Goal: Task Accomplishment & Management: Use online tool/utility

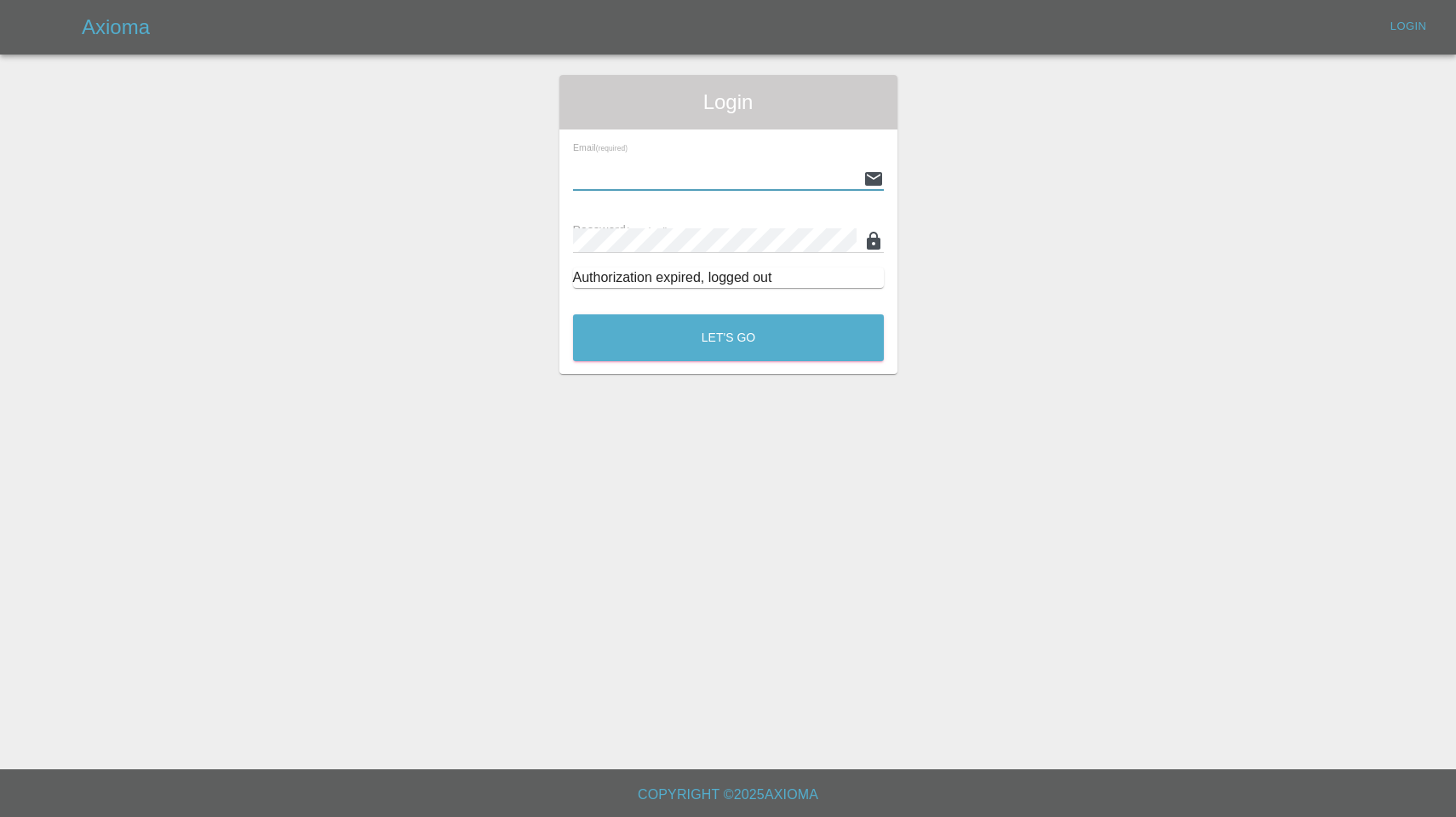
type input "[EMAIL_ADDRESS][DOMAIN_NAME]"
click at [728, 337] on button "Let's Go" at bounding box center [728, 337] width 311 height 47
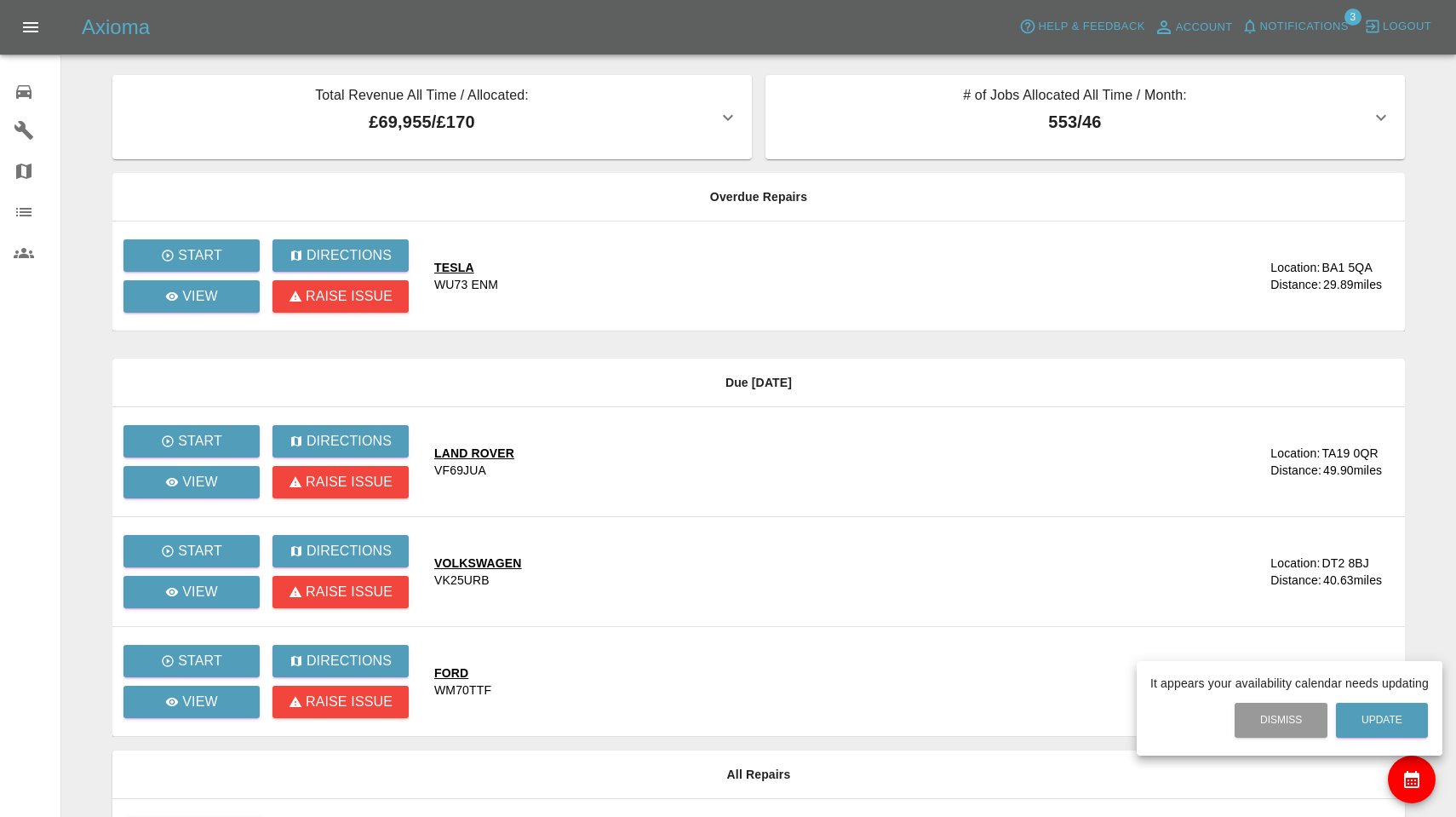
click at [1283, 34] on div at bounding box center [728, 408] width 1456 height 817
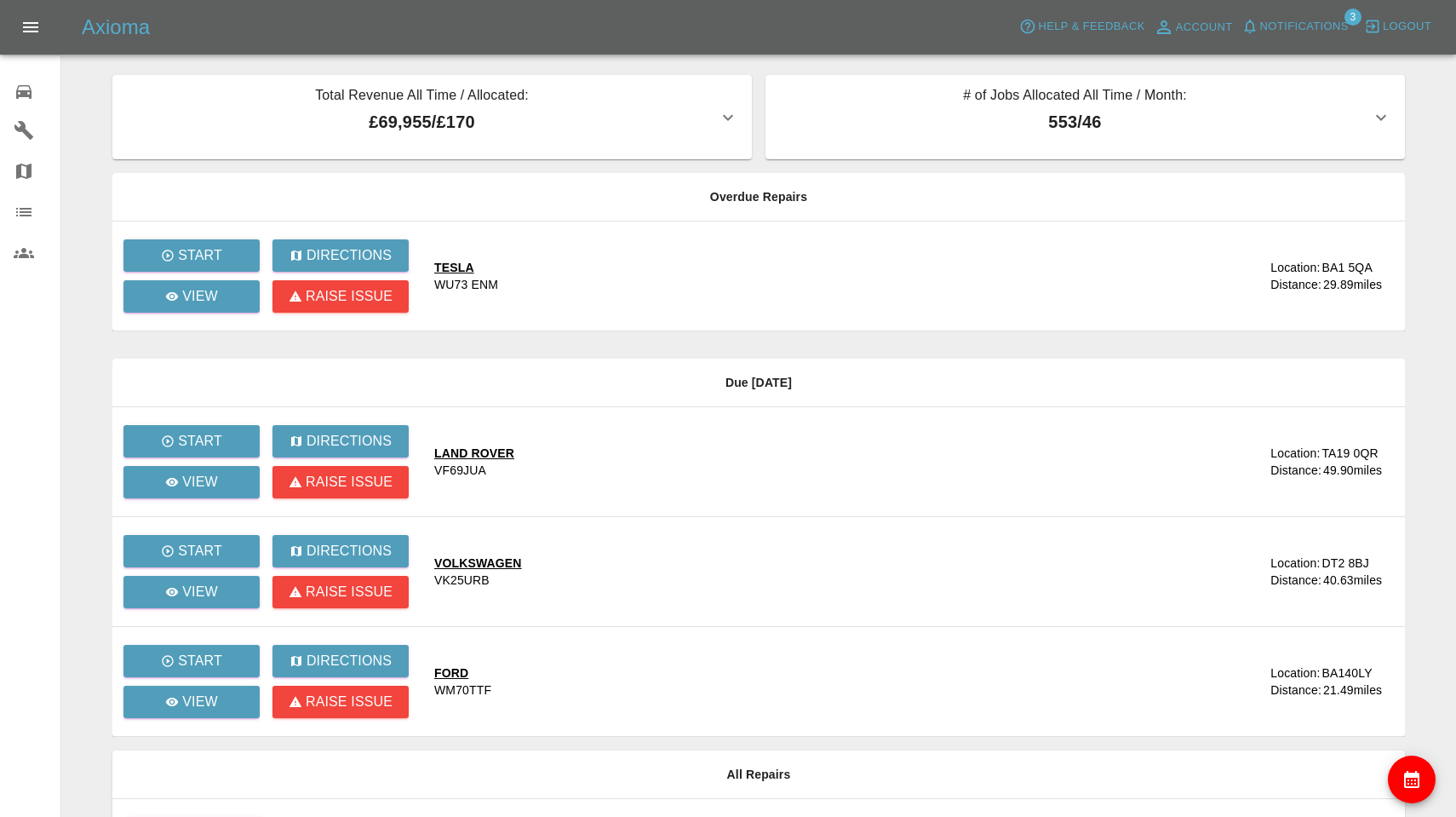
click at [1293, 28] on span "Notifications" at bounding box center [1305, 27] width 89 height 19
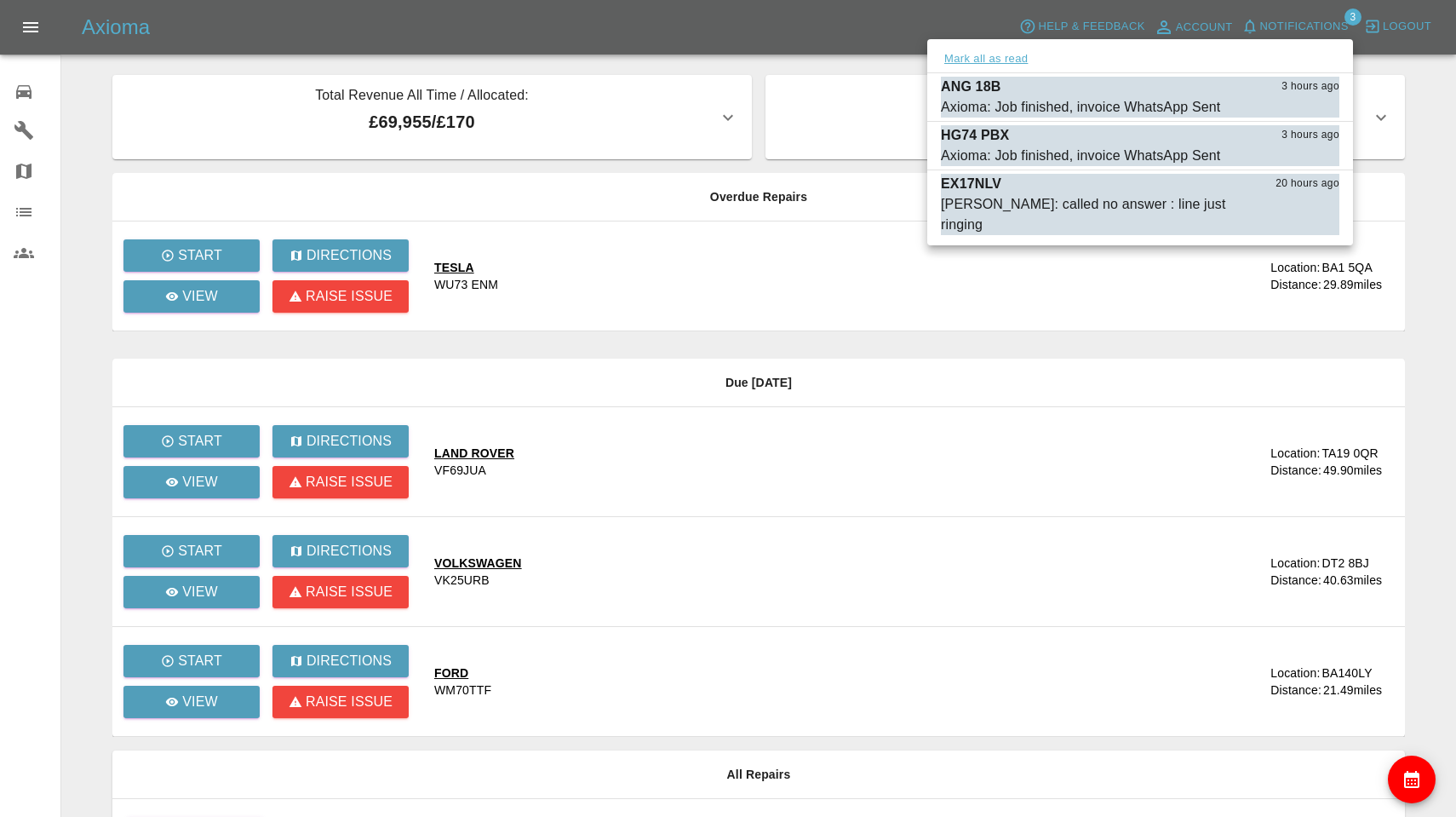
click at [1005, 55] on button "Mark all as read" at bounding box center [986, 59] width 90 height 19
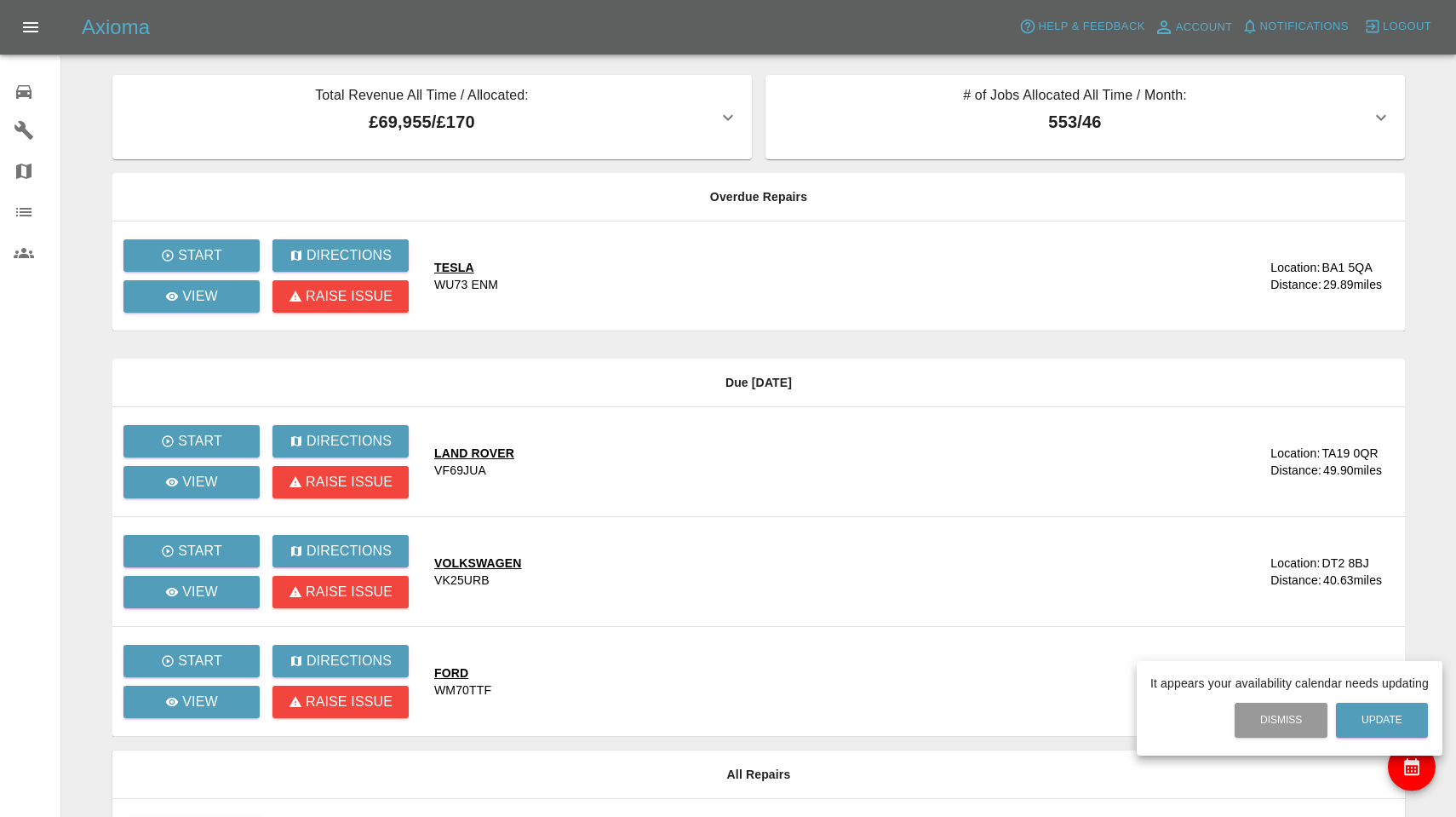
click at [472, 395] on div at bounding box center [728, 408] width 1456 height 817
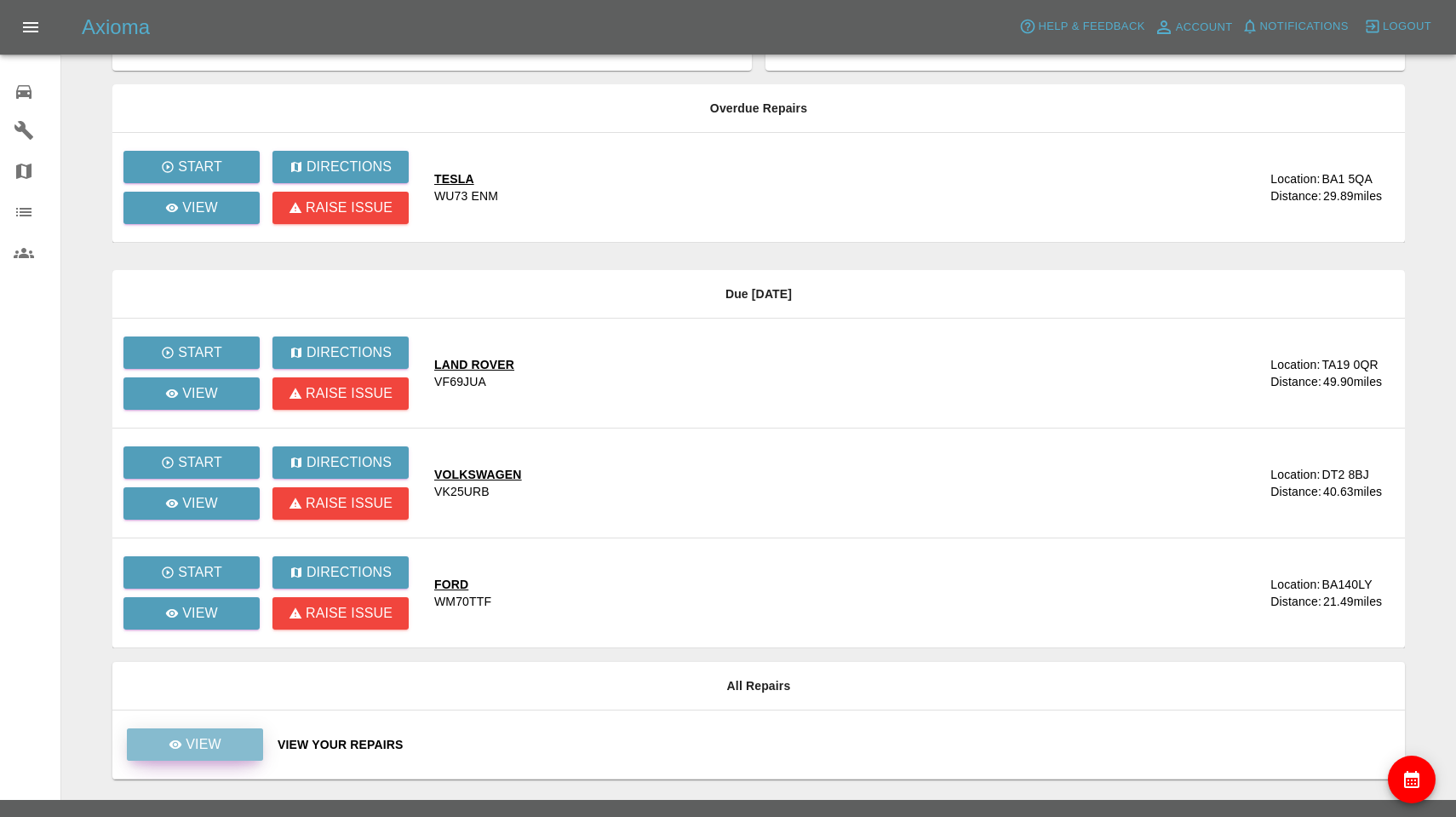
click at [197, 734] on p "View" at bounding box center [204, 744] width 35 height 20
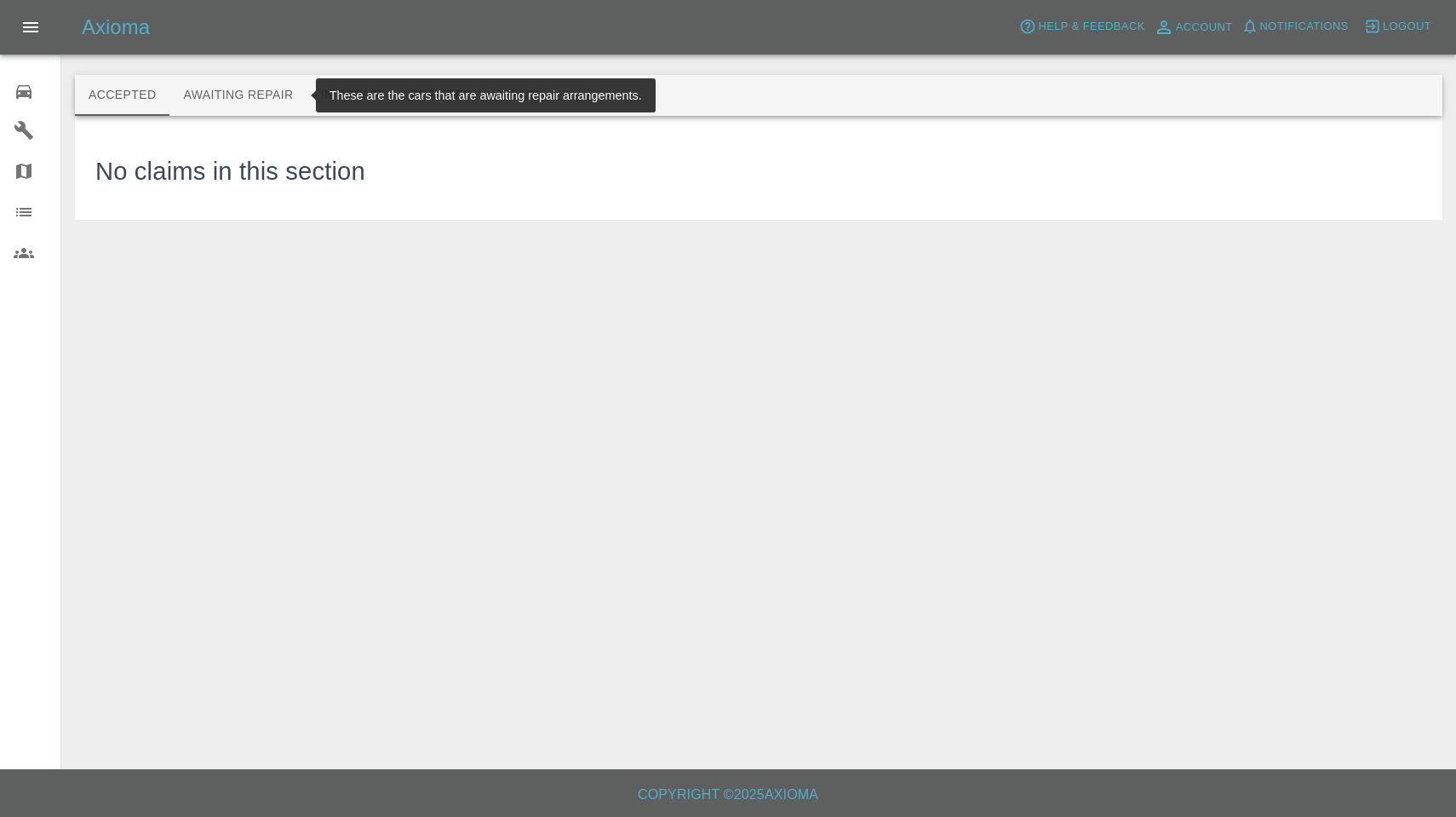
click at [244, 108] on button "Awaiting Repair" at bounding box center [237, 96] width 137 height 41
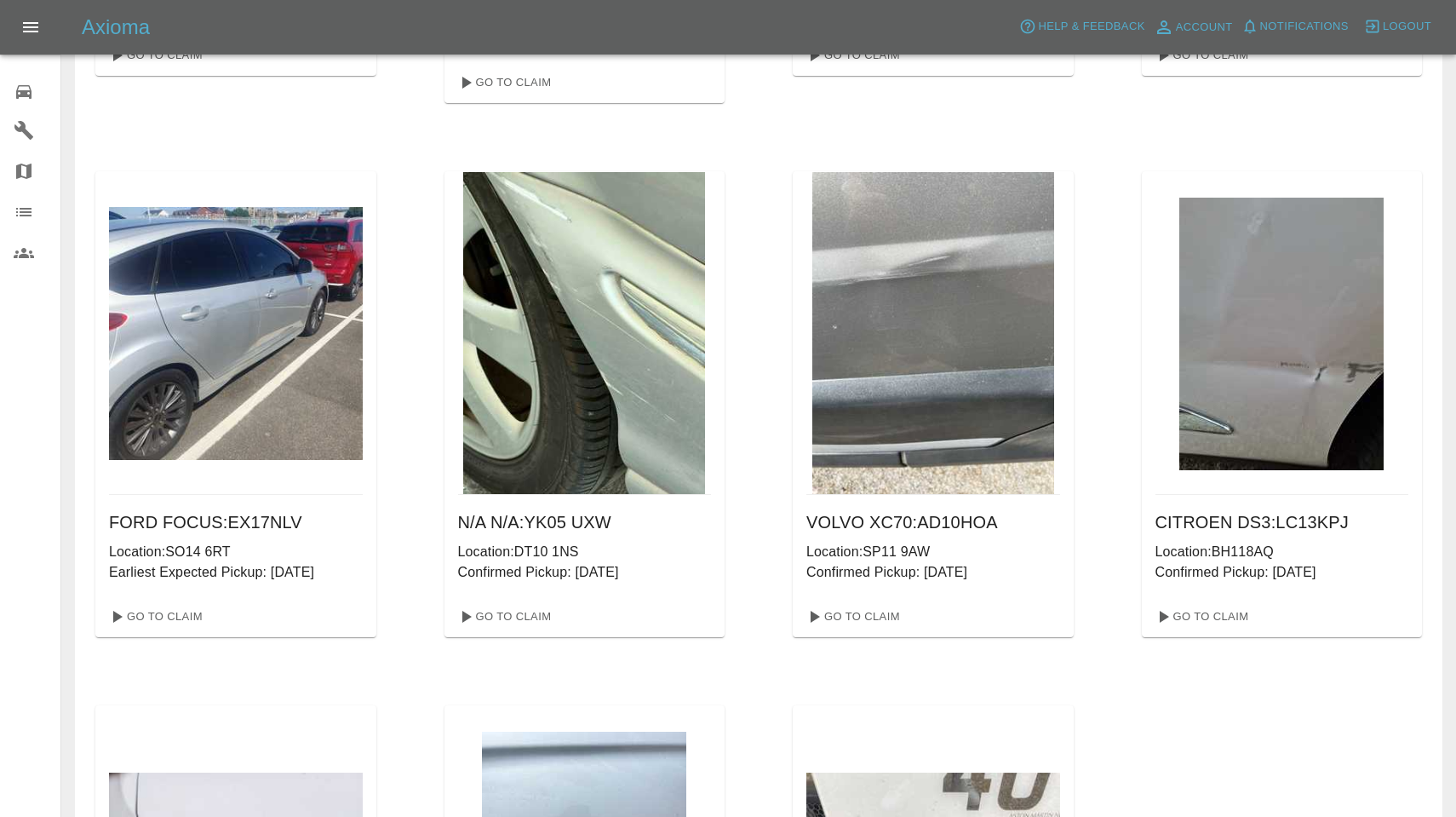
scroll to position [1653, 0]
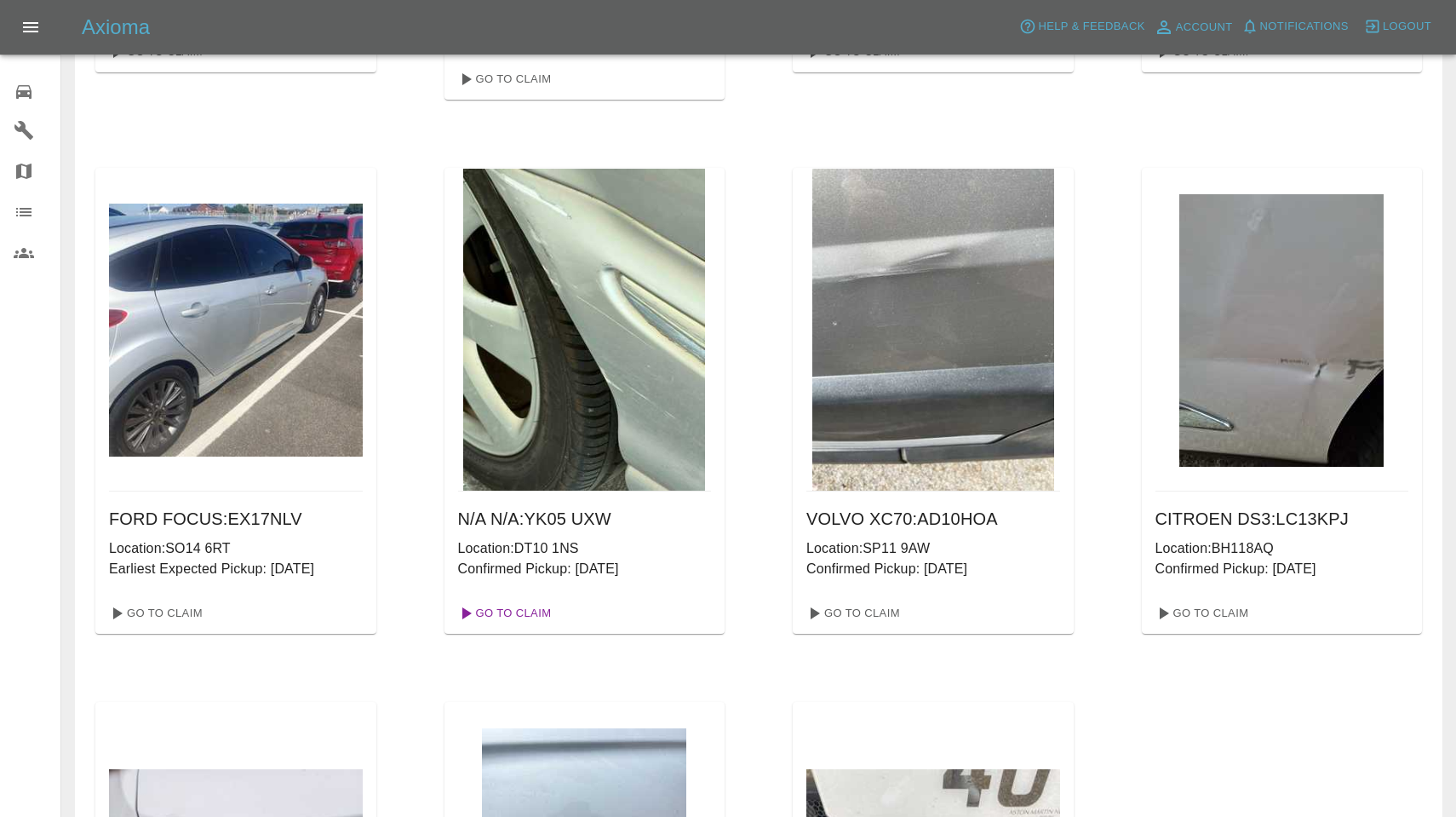
click at [526, 615] on link "Go To Claim" at bounding box center [504, 613] width 104 height 27
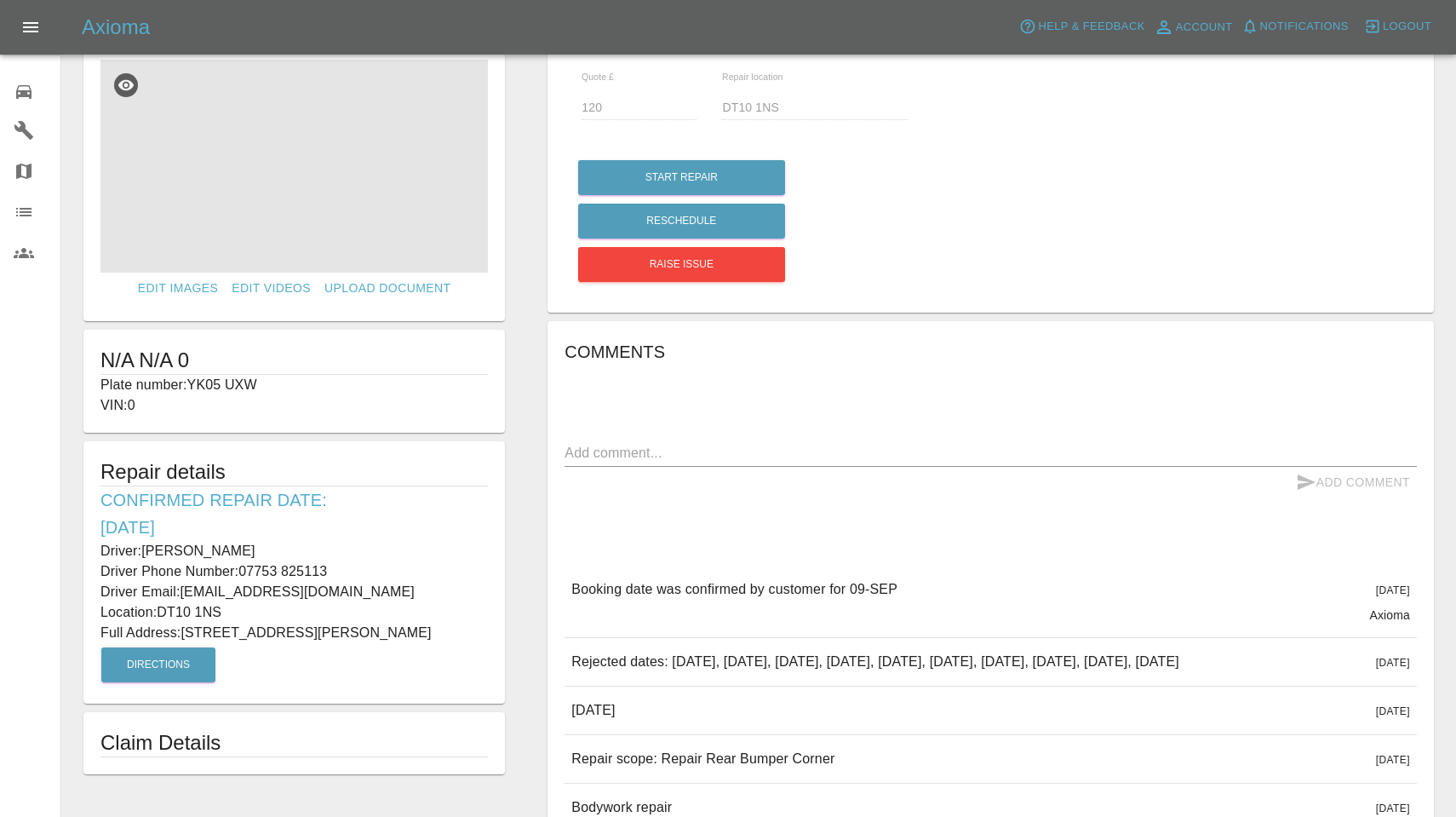
scroll to position [41, 0]
drag, startPoint x: 190, startPoint y: 385, endPoint x: 311, endPoint y: 386, distance: 121.0
click at [311, 386] on p "Plate number: YK05 UXW" at bounding box center [295, 384] width 388 height 20
copy p "YK05 UXW"
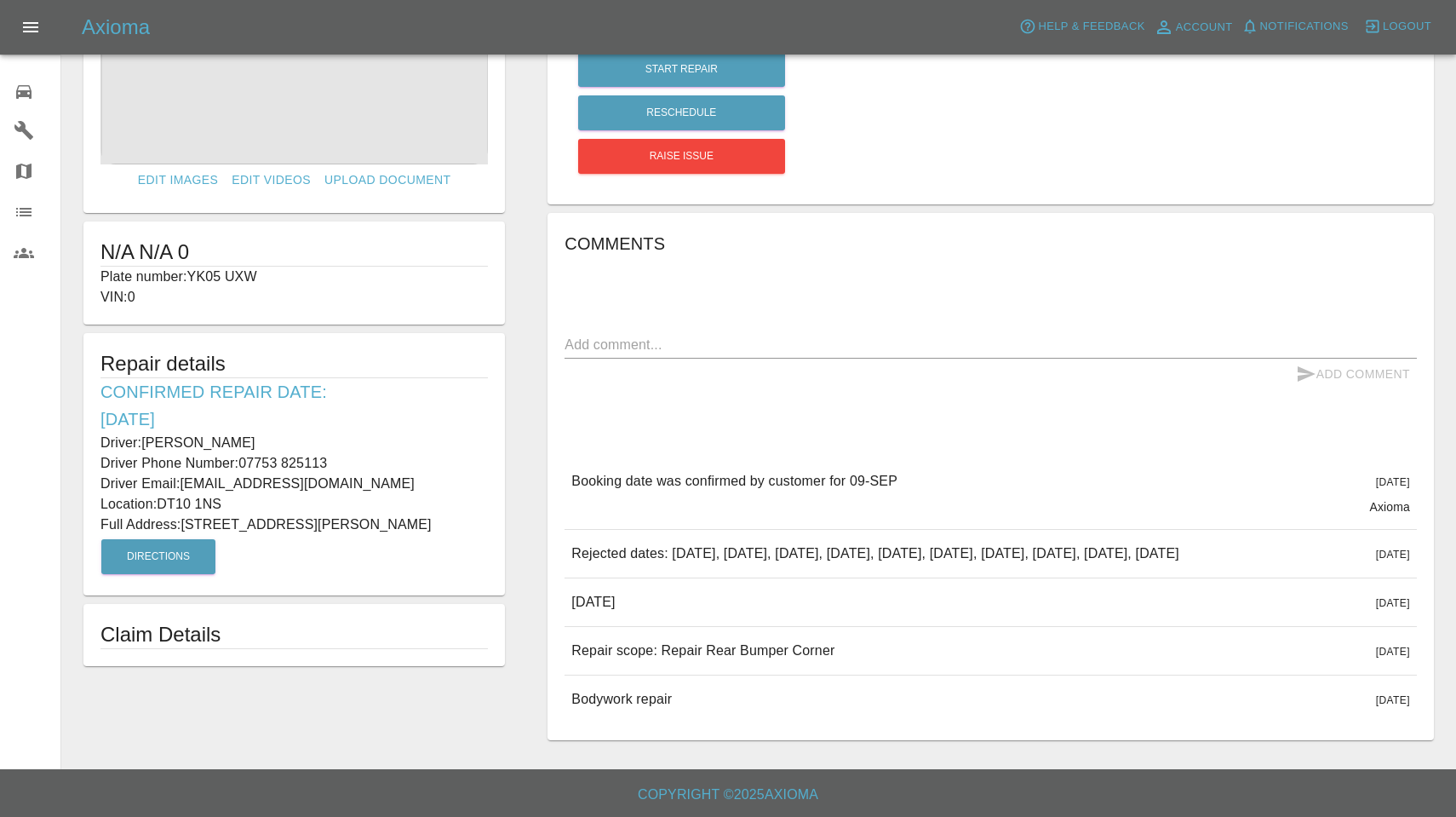
scroll to position [169, 0]
drag, startPoint x: 574, startPoint y: 649, endPoint x: 895, endPoint y: 646, distance: 321.0
click at [895, 647] on div "Repair scope: Repair Rear Bumper Corner 12 days ago" at bounding box center [990, 651] width 852 height 48
copy p "Repair scope: Repair Rear Bumper Corner"
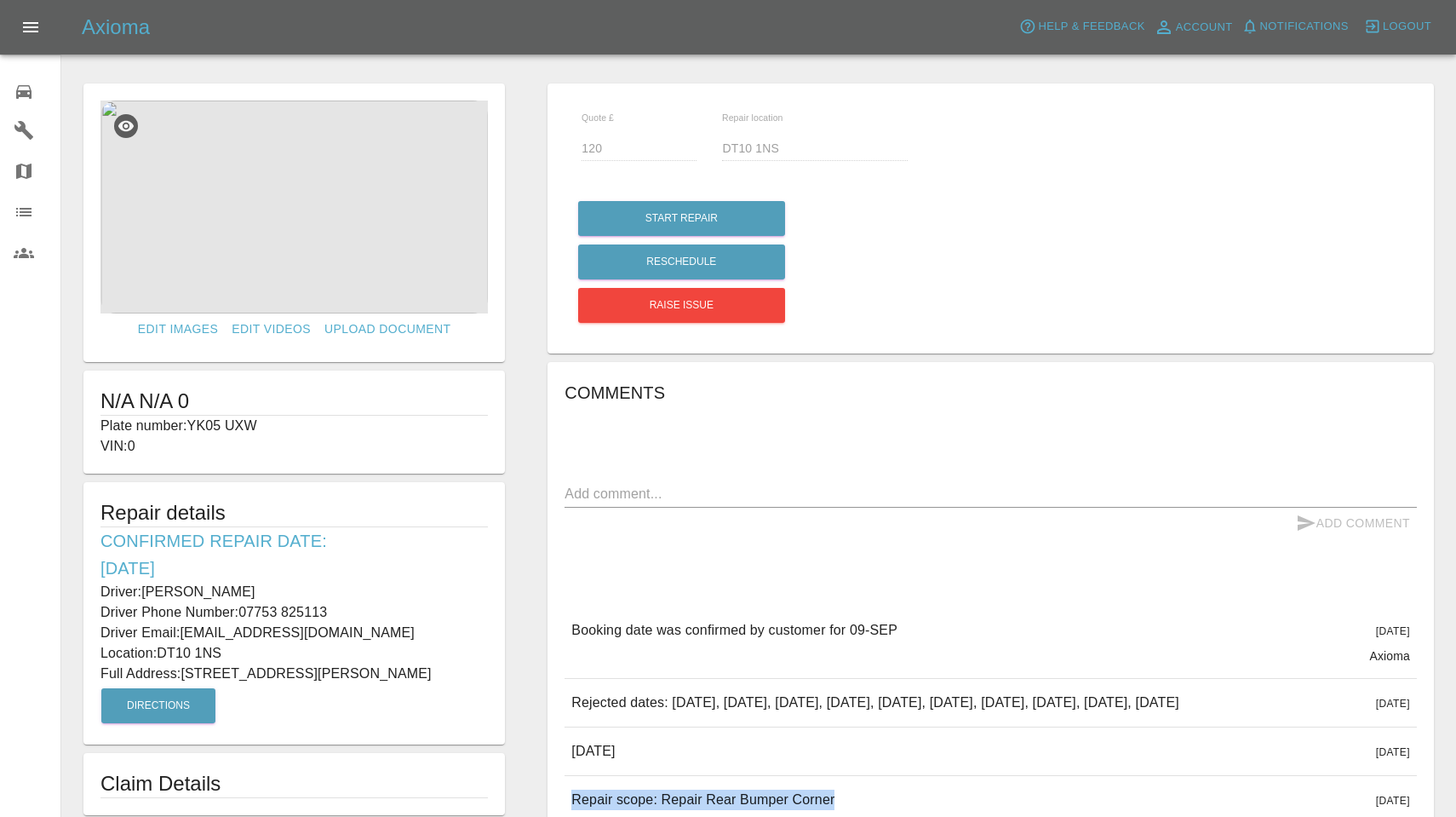
scroll to position [0, 0]
drag, startPoint x: 147, startPoint y: 588, endPoint x: 259, endPoint y: 586, distance: 112.0
click at [261, 587] on p "Driver: Chris Turton" at bounding box center [295, 591] width 388 height 20
copy p "Chris Turton"
drag, startPoint x: 242, startPoint y: 610, endPoint x: 340, endPoint y: 610, distance: 98.0
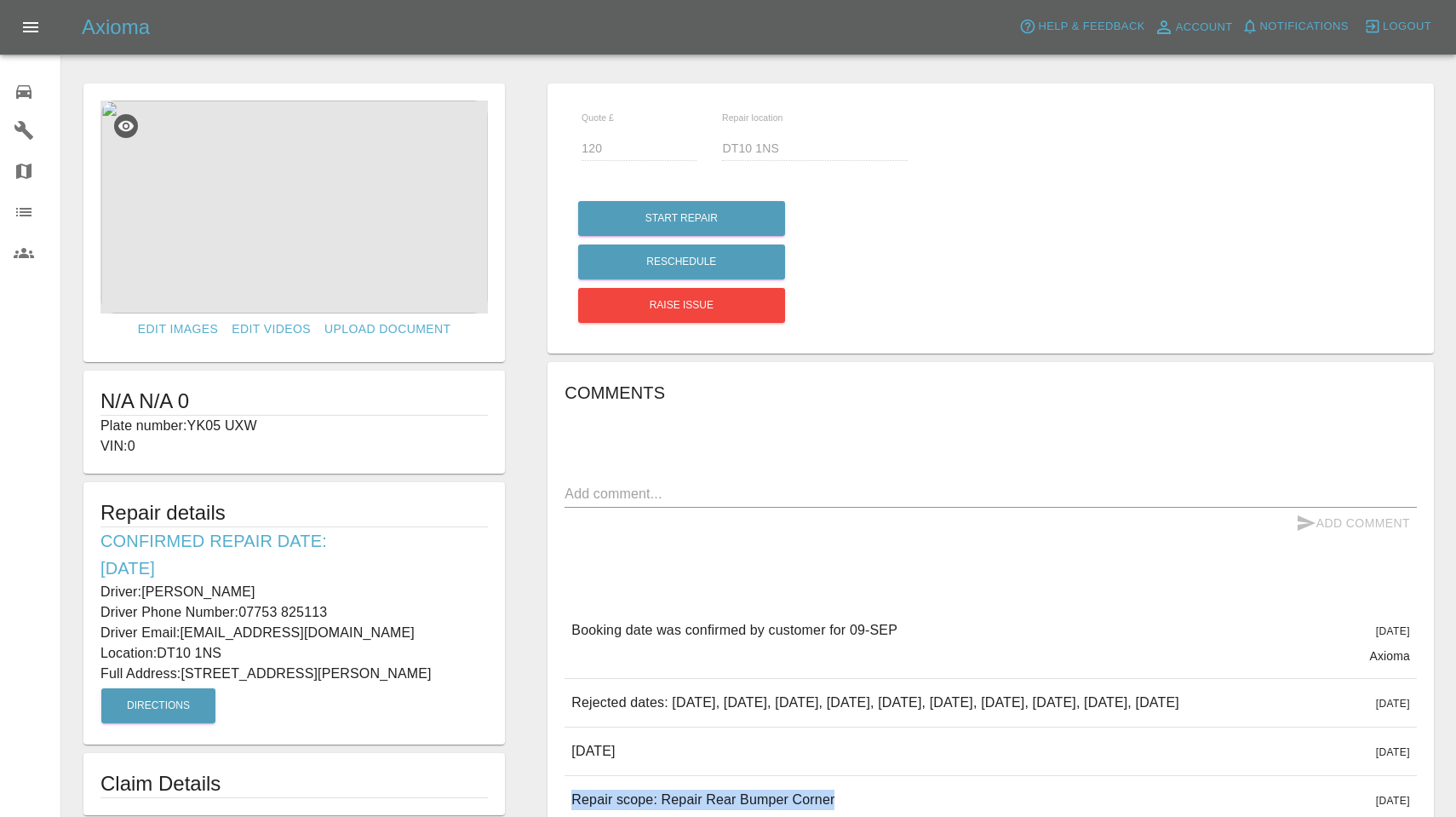
click at [340, 610] on p "Driver Phone Number: 07753 825113" at bounding box center [295, 612] width 388 height 20
copy p "07753 825113"
drag, startPoint x: 187, startPoint y: 672, endPoint x: 371, endPoint y: 677, distance: 184.1
click at [371, 677] on p "Full Address: 11 Kentisworth Road Marnhull, Sturminster Newton Dorset" at bounding box center [295, 674] width 388 height 20
copy p "11 Kentisworth Road Marnhull"
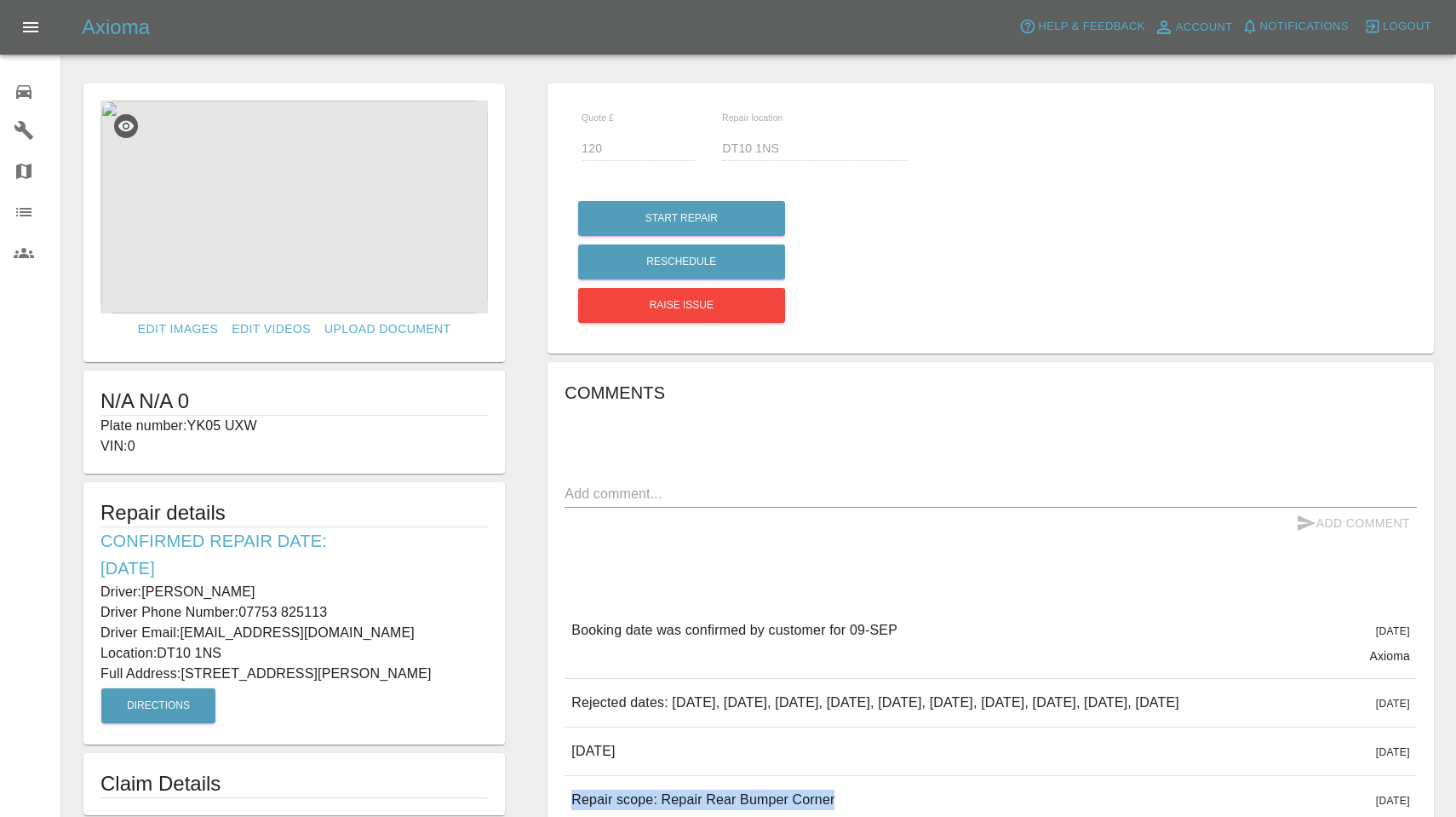
drag, startPoint x: 164, startPoint y: 649, endPoint x: 245, endPoint y: 649, distance: 81.0
click at [245, 649] on p "Location: DT10 1NS" at bounding box center [295, 652] width 388 height 20
copy p "DT10 1NS"
click at [324, 247] on img at bounding box center [295, 207] width 388 height 213
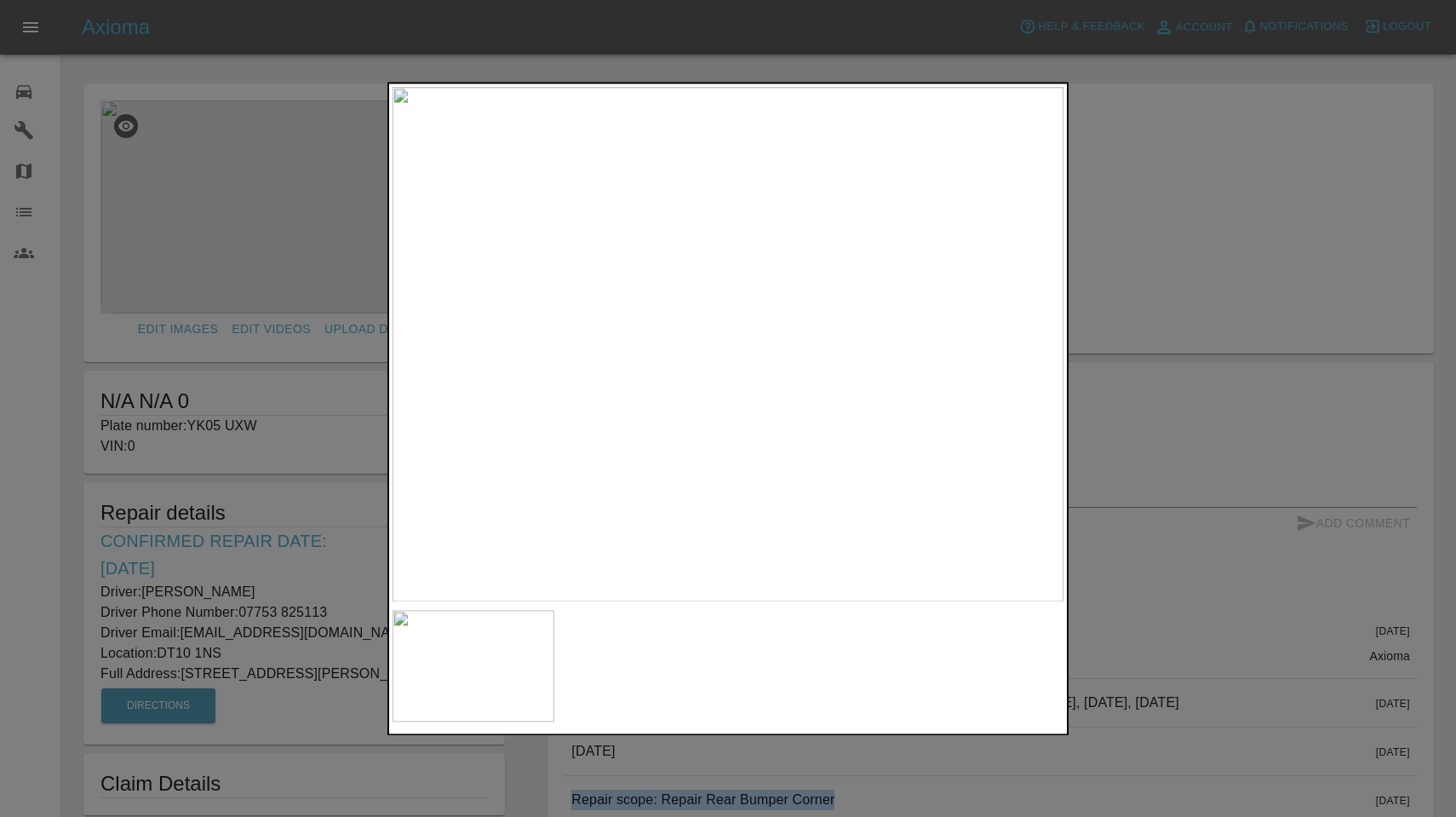
click at [474, 679] on img at bounding box center [474, 666] width 162 height 112
click at [1132, 248] on div at bounding box center [728, 408] width 1456 height 817
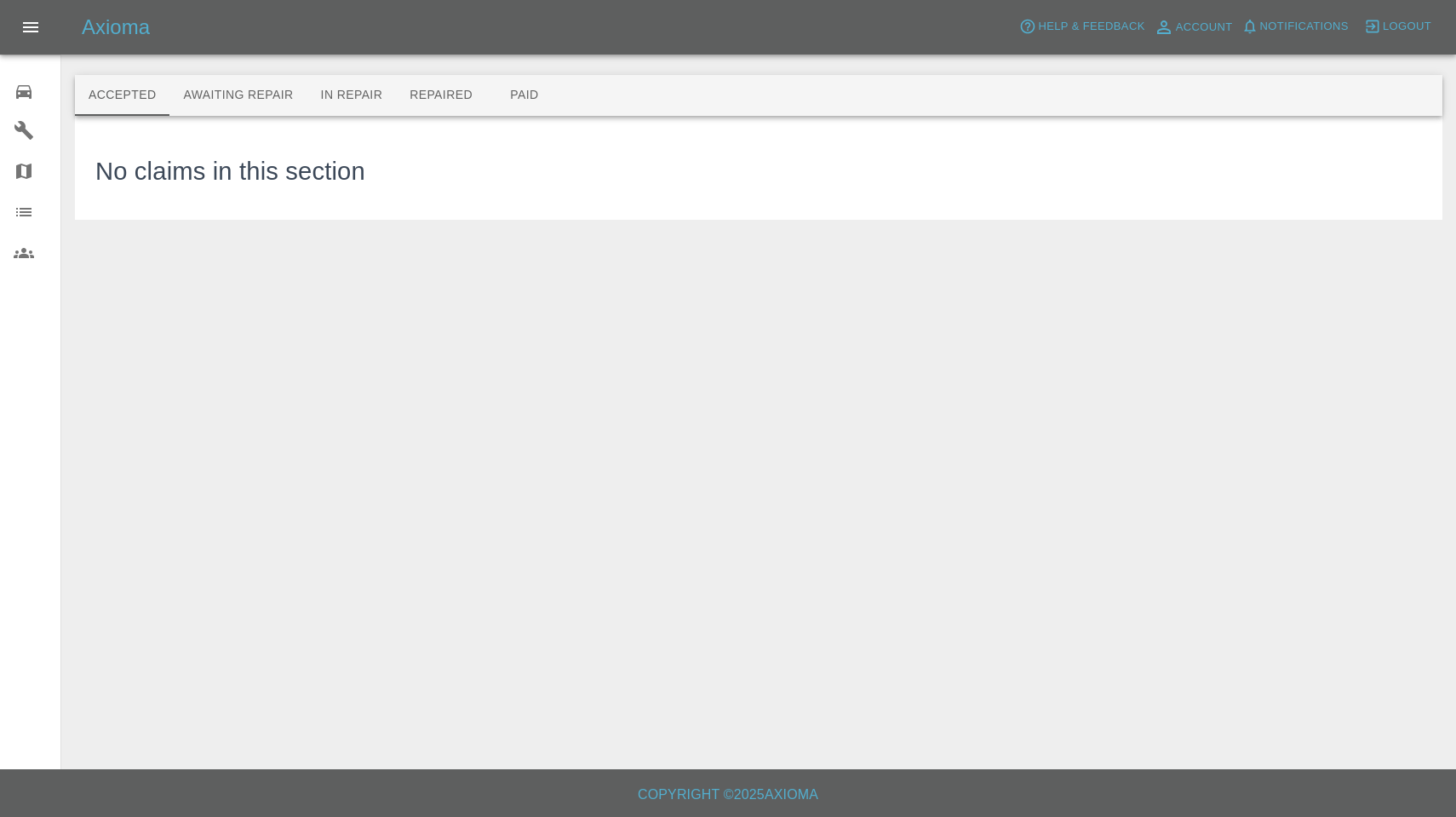
click at [14, 101] on icon at bounding box center [23, 91] width 20 height 20
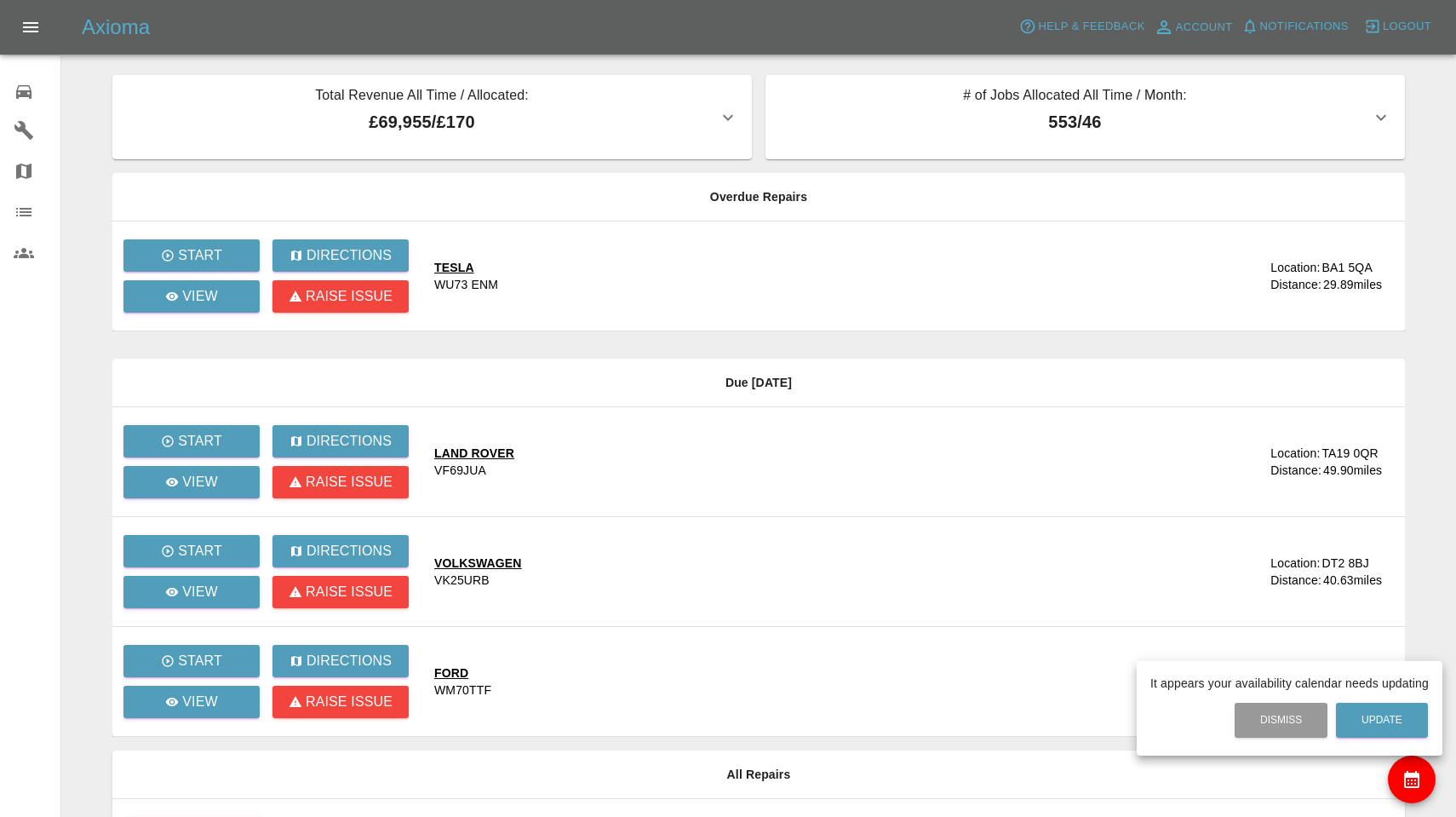
click at [501, 531] on div at bounding box center [728, 408] width 1456 height 817
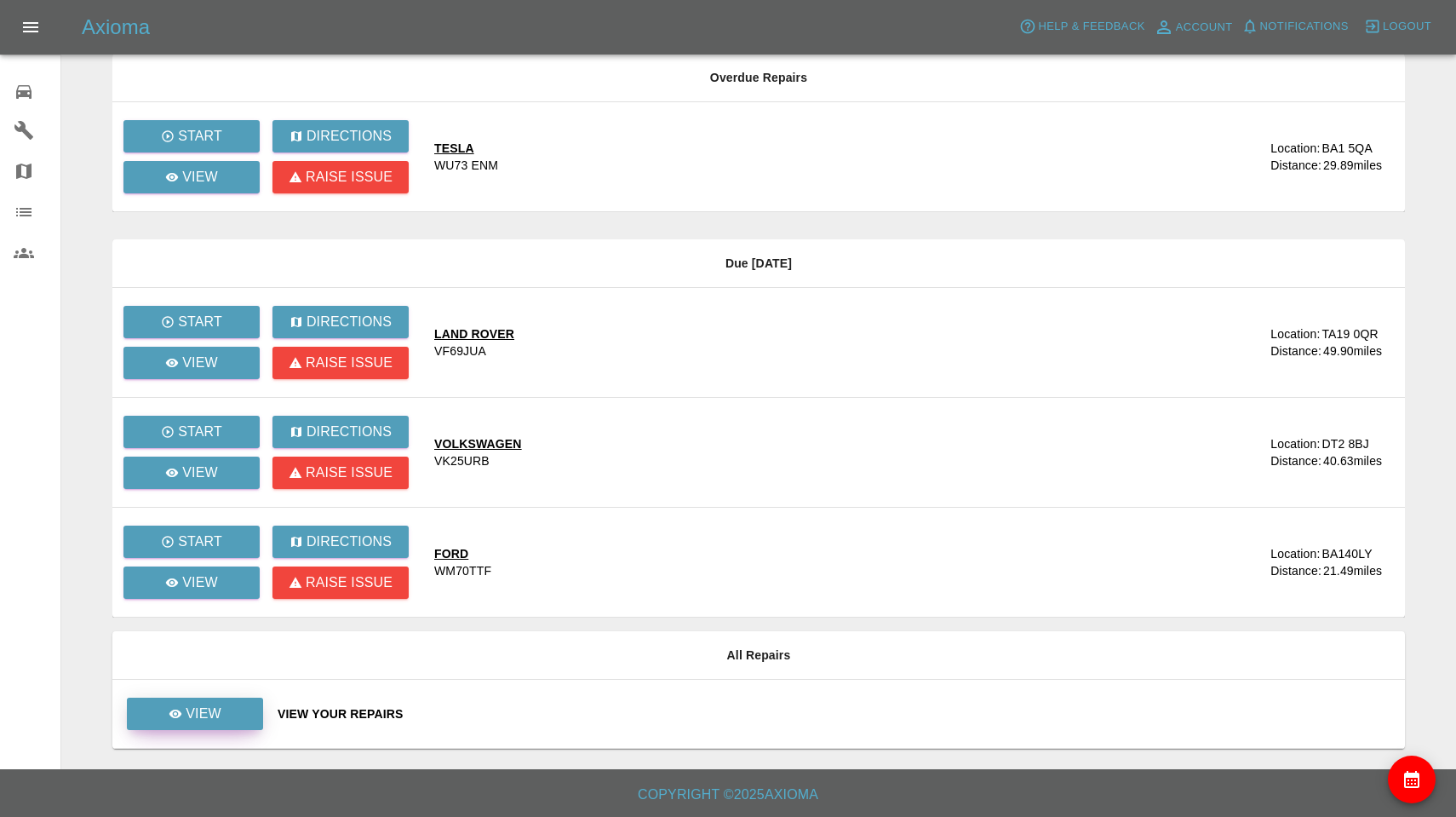
scroll to position [119, 0]
click at [185, 713] on div "View" at bounding box center [196, 713] width 53 height 20
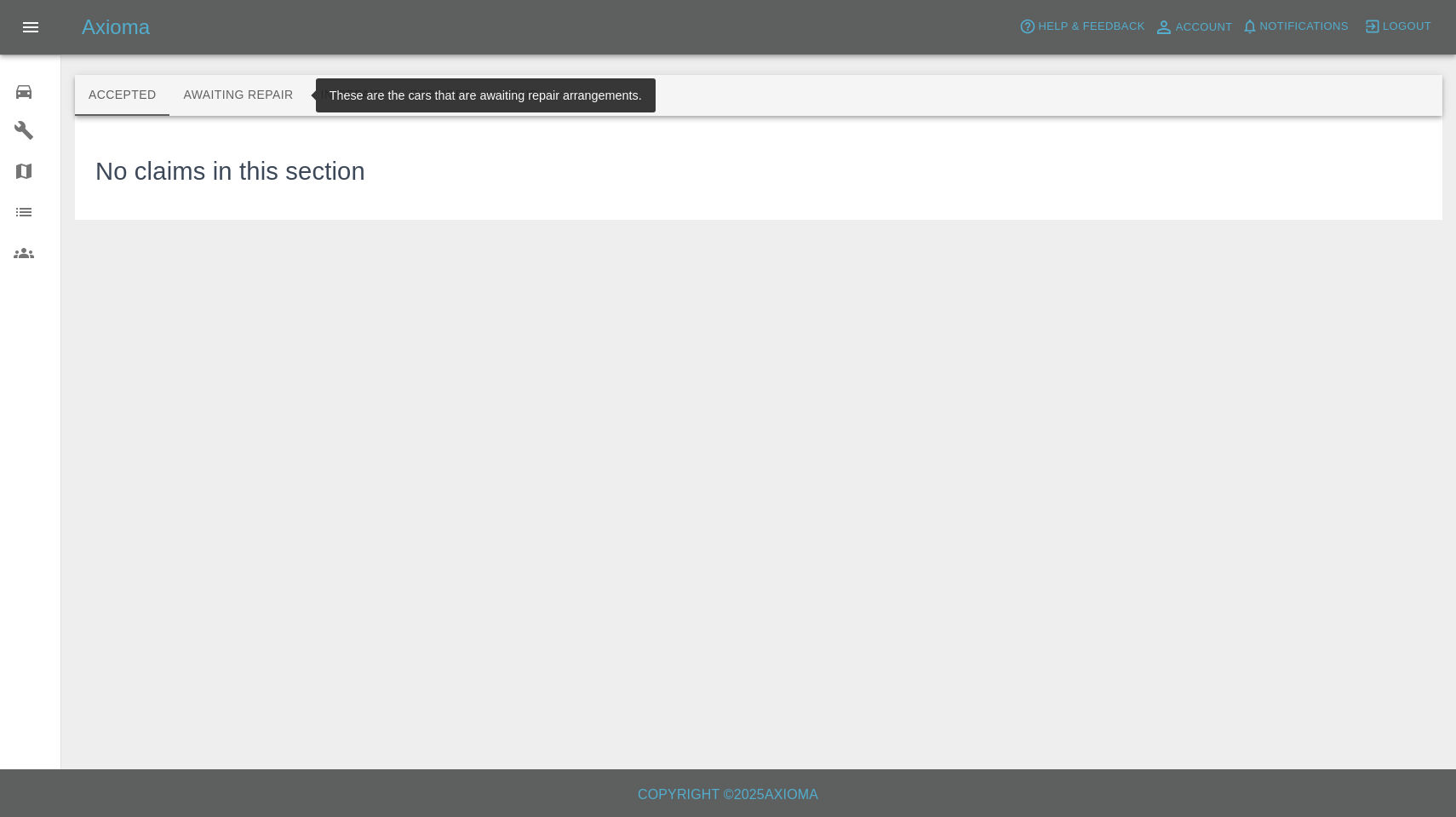
click at [291, 96] on button "Awaiting Repair" at bounding box center [237, 96] width 137 height 41
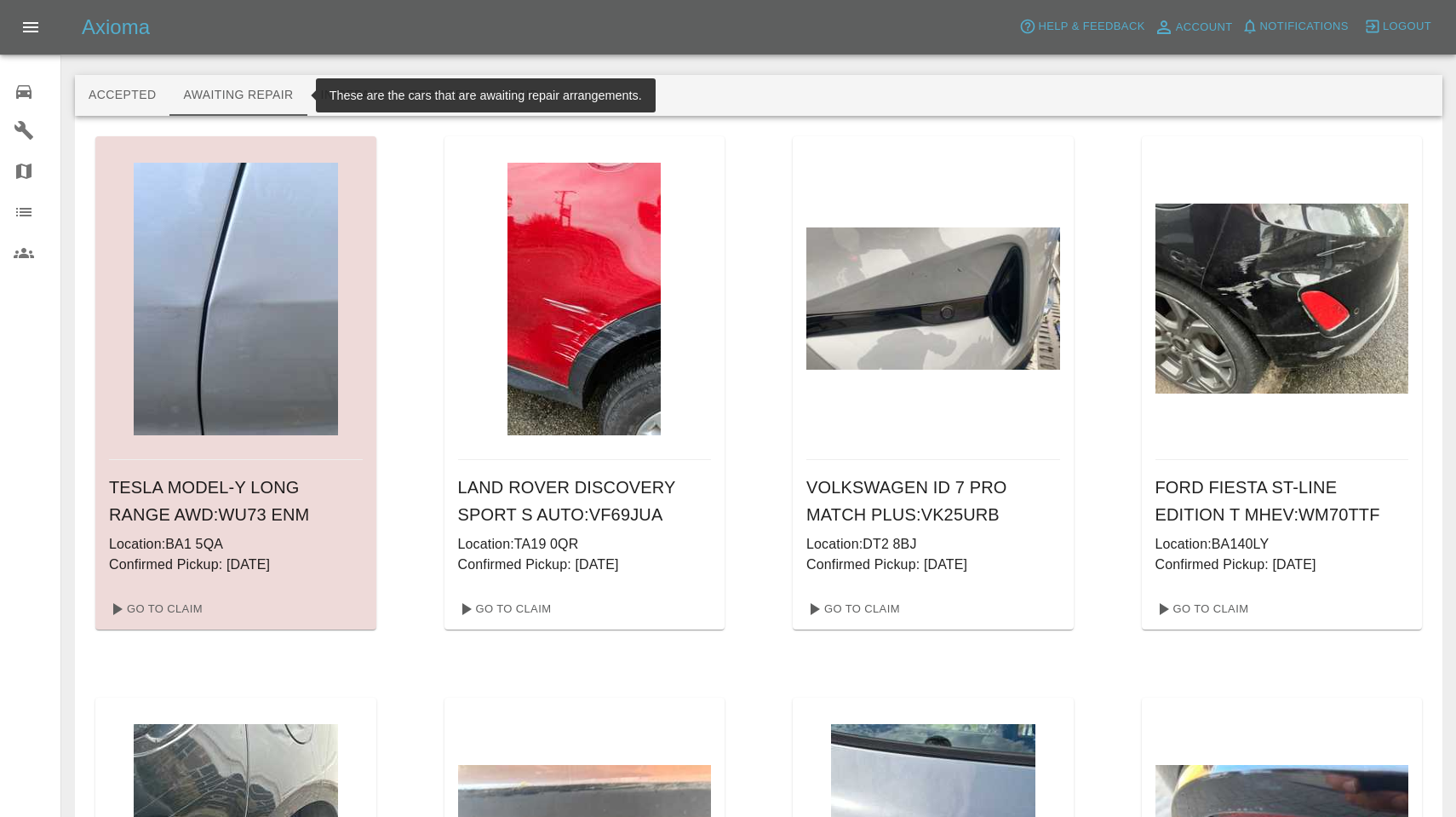
click at [20, 92] on icon at bounding box center [23, 91] width 20 height 20
